Goal: Check status: Check status

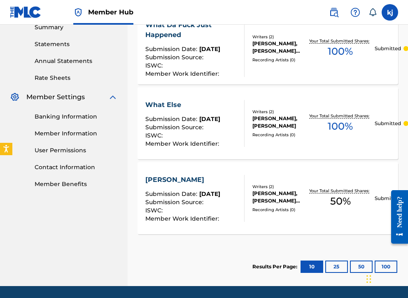
click at [281, 137] on div "Recording Artists ( 0 )" at bounding box center [279, 135] width 54 height 6
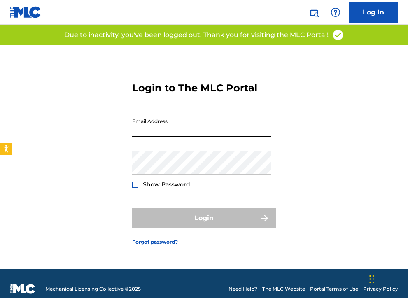
type input "[EMAIL_ADDRESS][DOMAIN_NAME]"
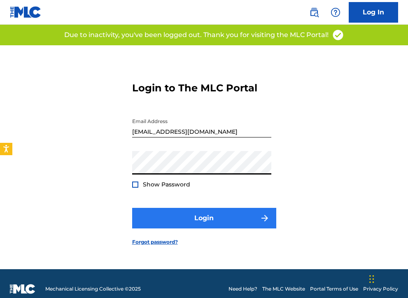
click at [180, 223] on button "Login" at bounding box center [204, 218] width 144 height 21
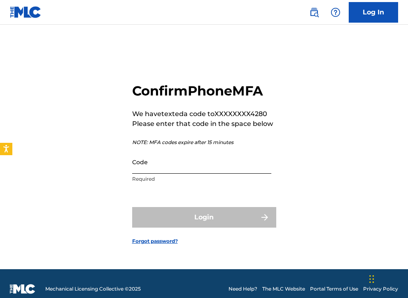
click at [153, 158] on input "Code" at bounding box center [201, 161] width 139 height 23
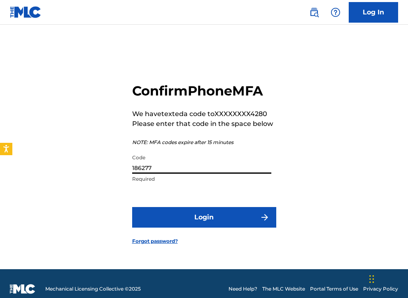
type input "186277"
click at [204, 217] on button "Login" at bounding box center [204, 217] width 144 height 21
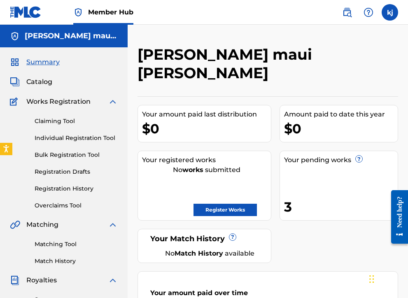
click at [322, 197] on div "3" at bounding box center [341, 206] width 114 height 19
click at [318, 197] on div "3" at bounding box center [341, 206] width 114 height 19
click at [43, 83] on span "Catalog" at bounding box center [39, 82] width 26 height 10
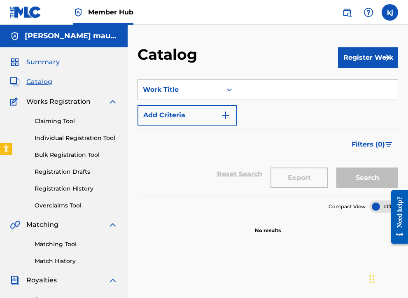
click at [29, 62] on span "Summary" at bounding box center [42, 62] width 33 height 10
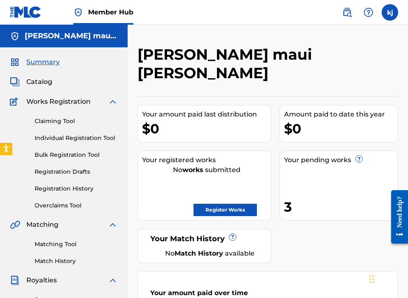
click at [316, 175] on div "Your pending works ? 3" at bounding box center [338, 186] width 118 height 70
click at [285, 197] on div "3" at bounding box center [341, 206] width 114 height 19
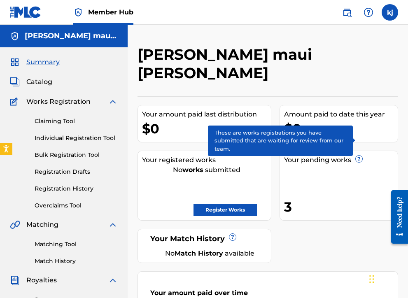
click at [358, 155] on span "?" at bounding box center [358, 158] width 7 height 7
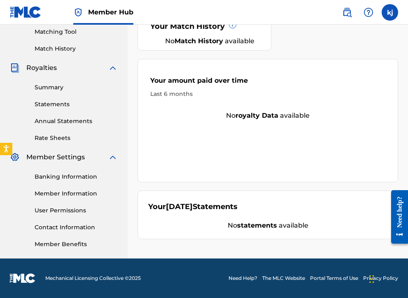
scroll to position [212, 0]
